Goal: Navigation & Orientation: Find specific page/section

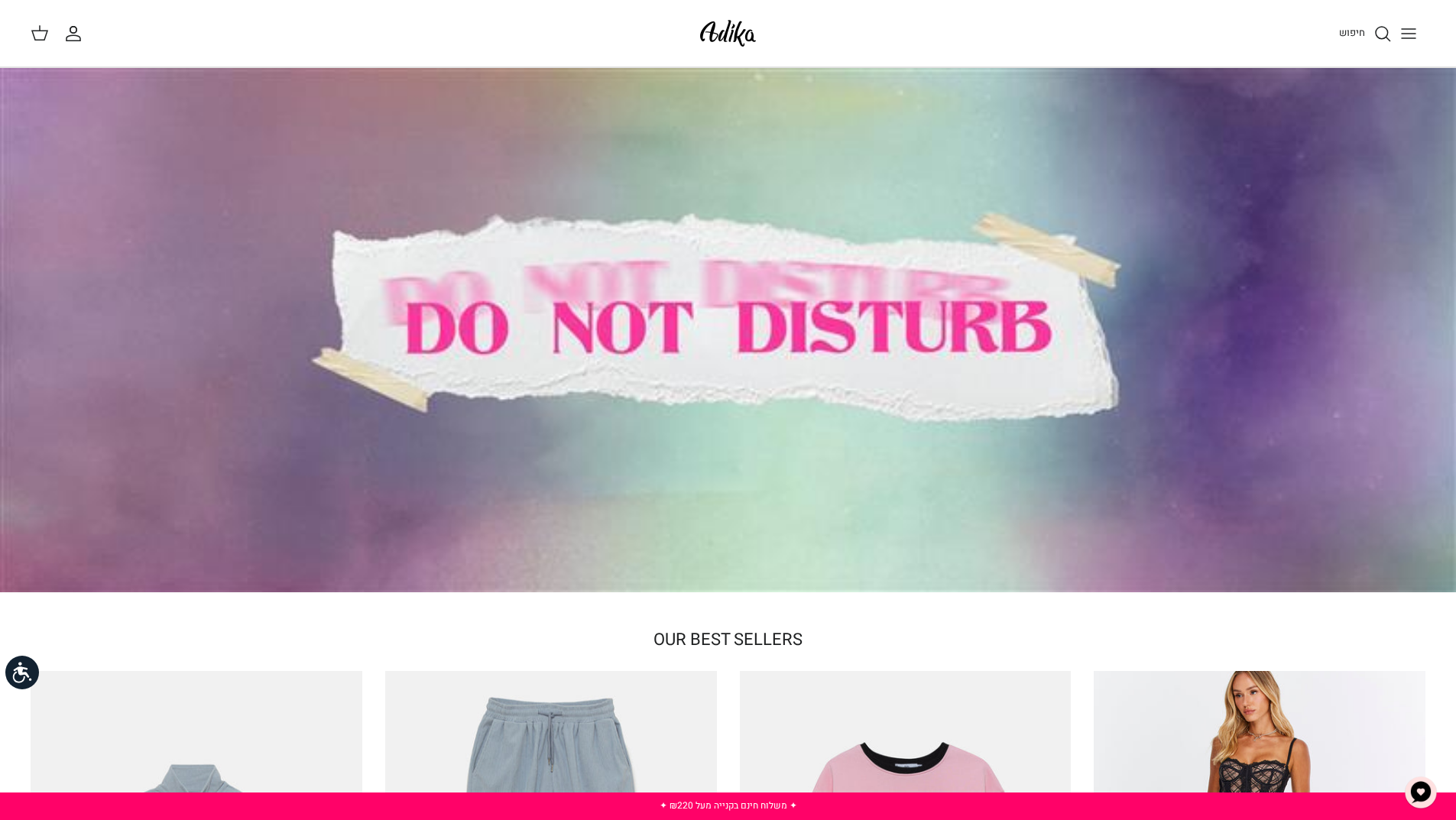
click at [1417, 33] on icon "Toggle menu" at bounding box center [1408, 34] width 18 height 18
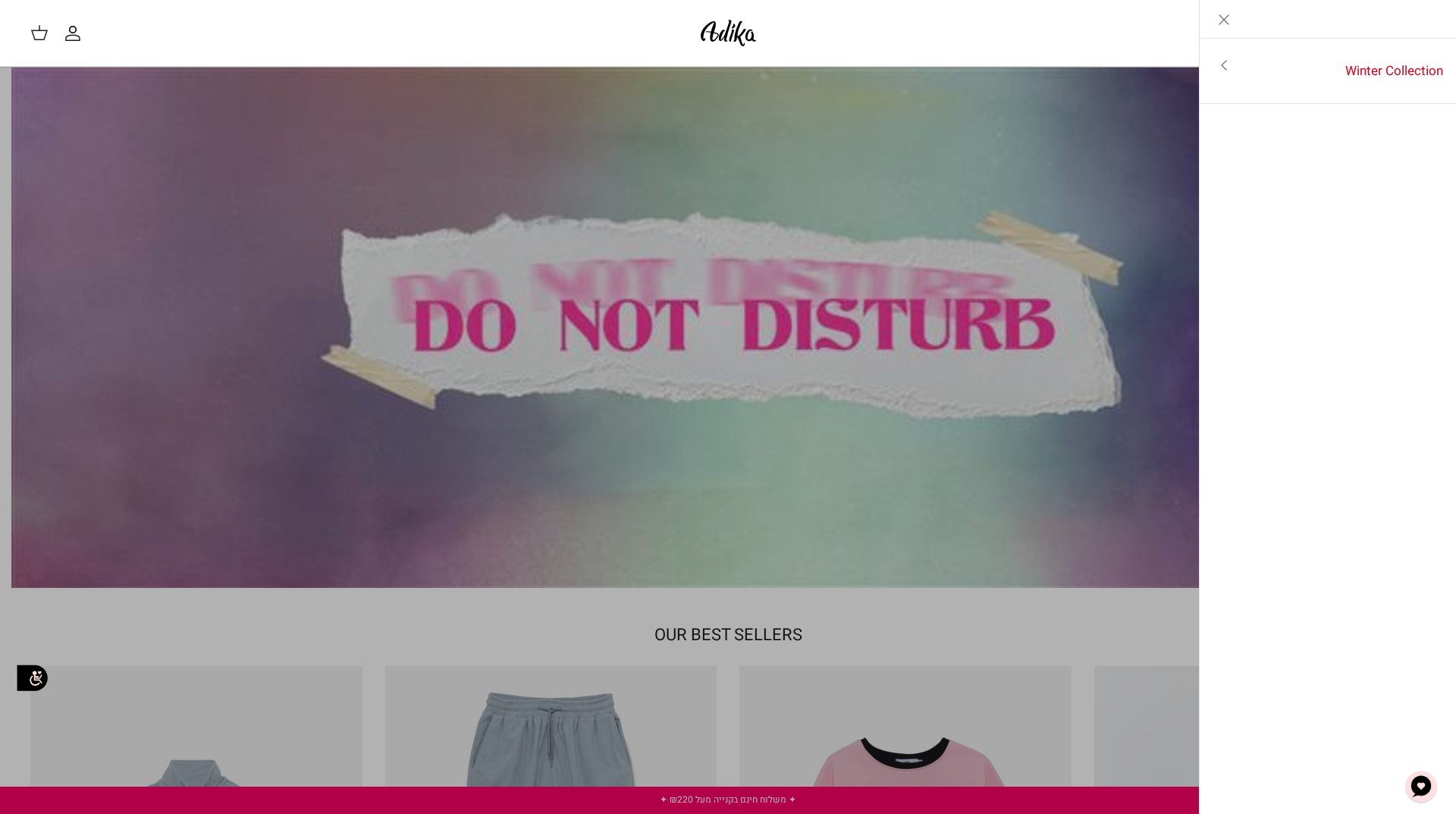
click at [1217, 65] on icon "Toggle menu" at bounding box center [1224, 65] width 18 height 18
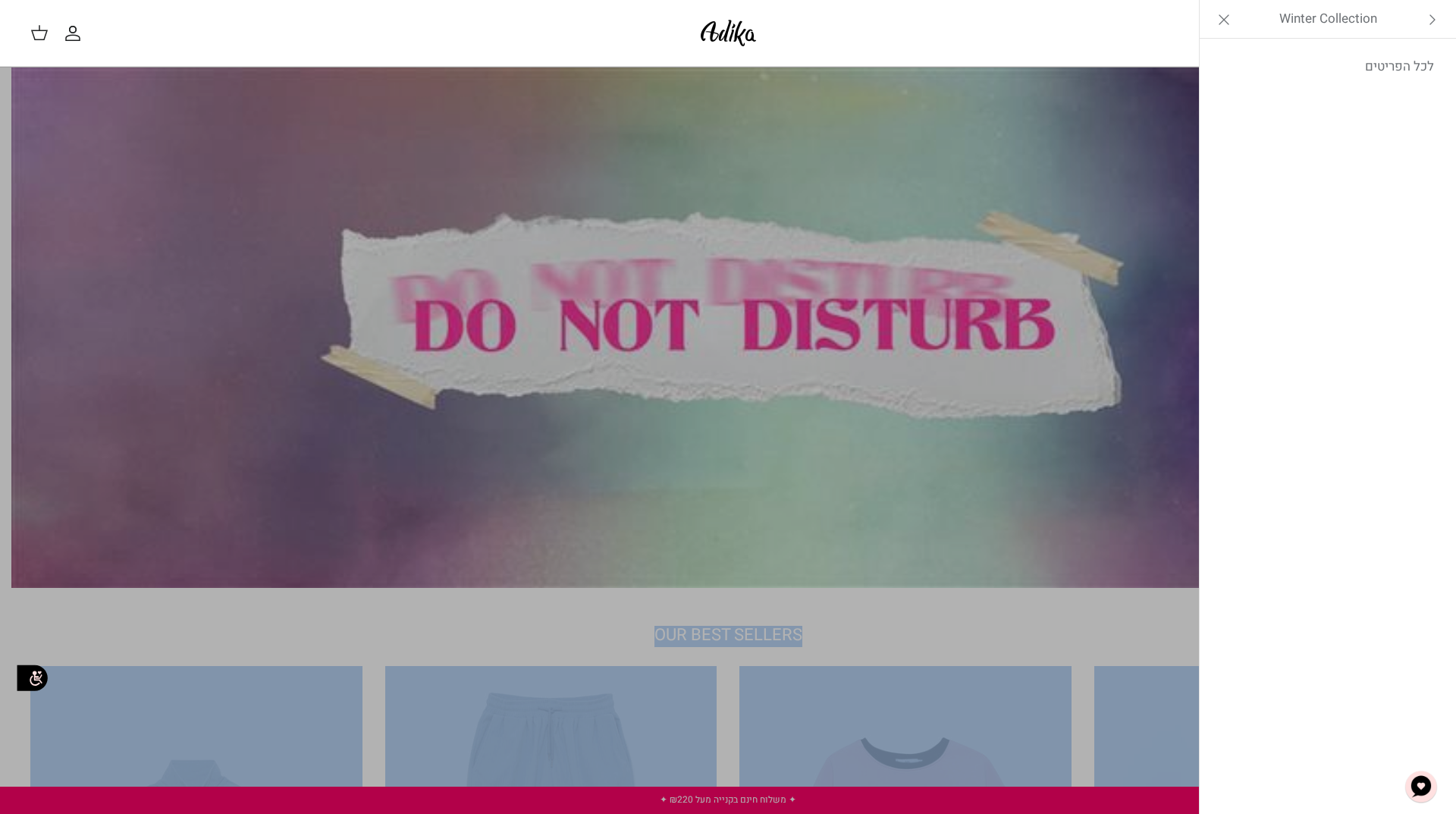
click at [1391, 62] on link "לכל הפריטים" at bounding box center [1329, 67] width 242 height 38
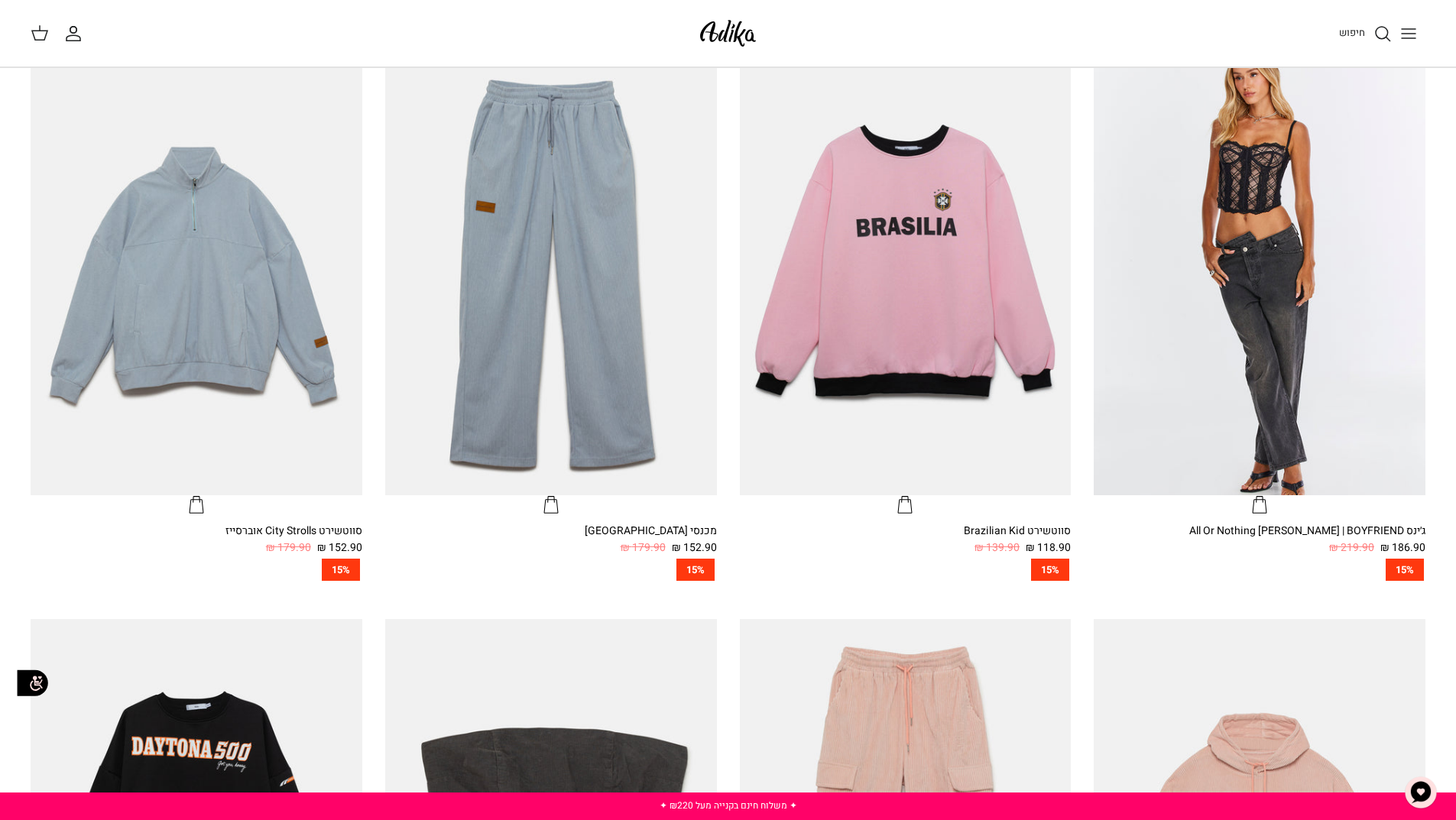
scroll to position [688, 0]
